Goal: Find specific page/section: Find specific page/section

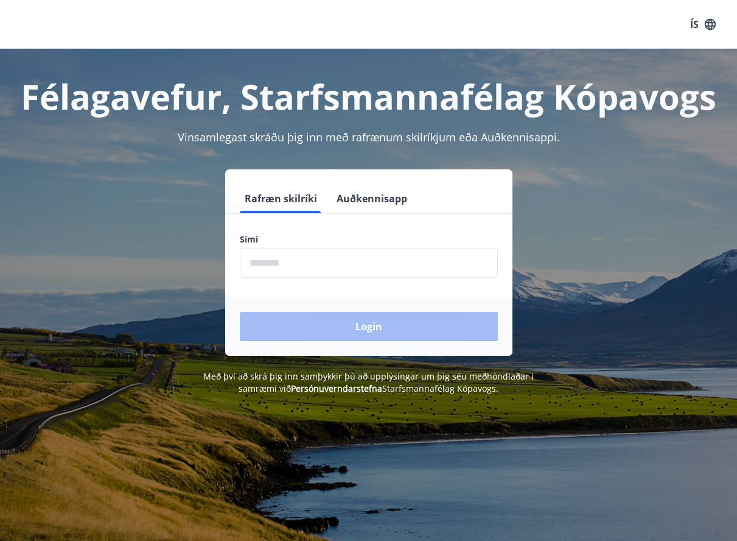
click at [287, 258] on input "phone" at bounding box center [369, 263] width 258 height 30
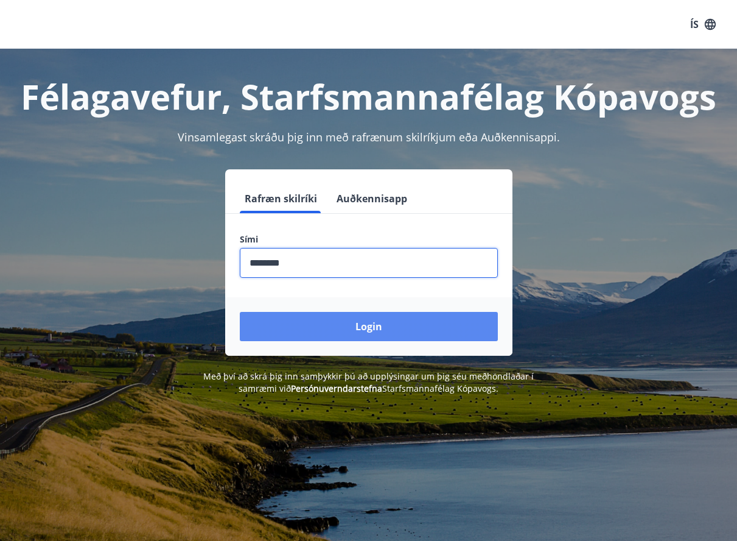
type input "********"
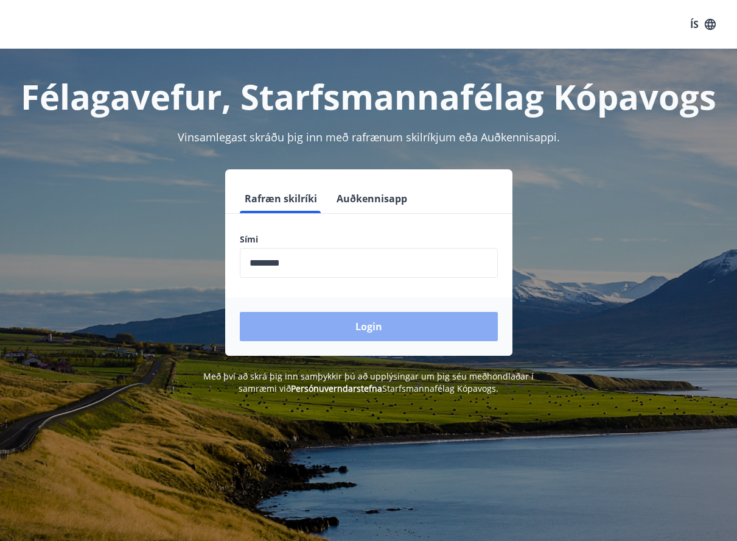
click at [368, 335] on button "Login" at bounding box center [369, 326] width 258 height 29
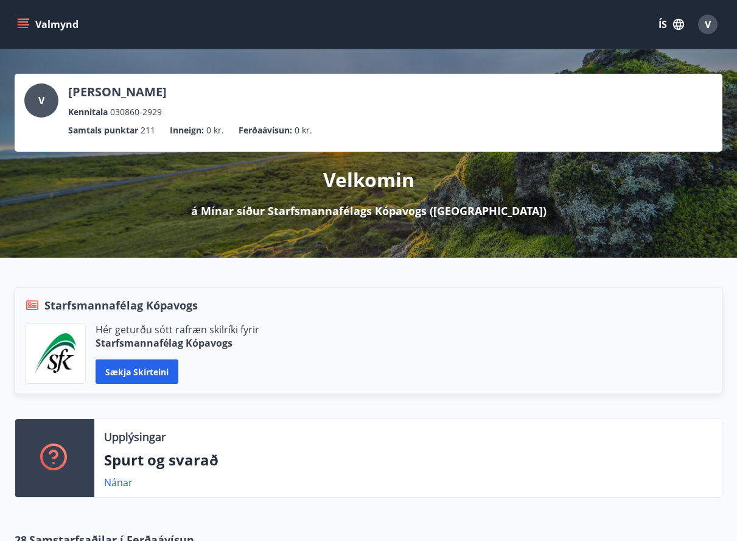
click at [27, 23] on icon "menu" at bounding box center [23, 21] width 11 height 1
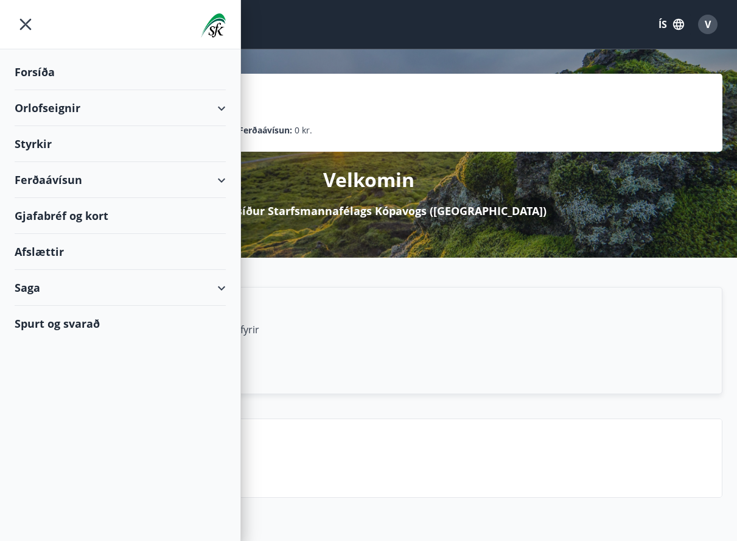
click at [93, 212] on div "Gjafabréf og kort" at bounding box center [120, 216] width 211 height 36
click at [711, 21] on span "V" at bounding box center [708, 24] width 6 height 13
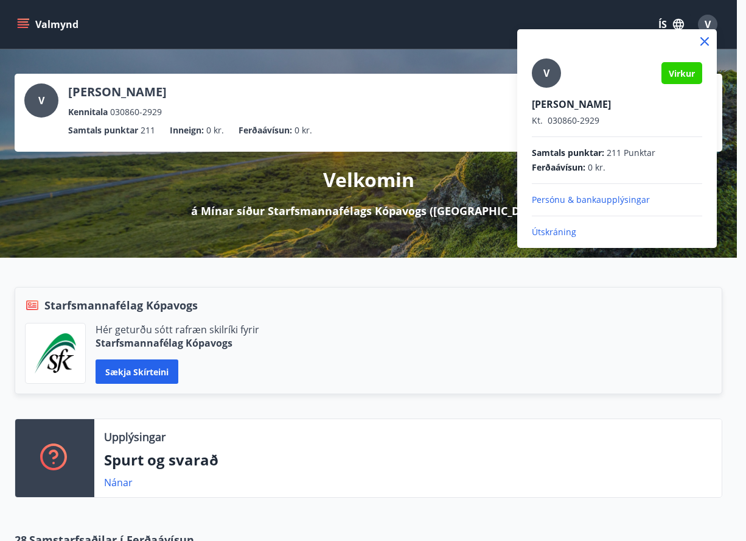
click at [560, 234] on p "Útskráning" at bounding box center [617, 232] width 170 height 12
